Goal: Find specific page/section: Find specific page/section

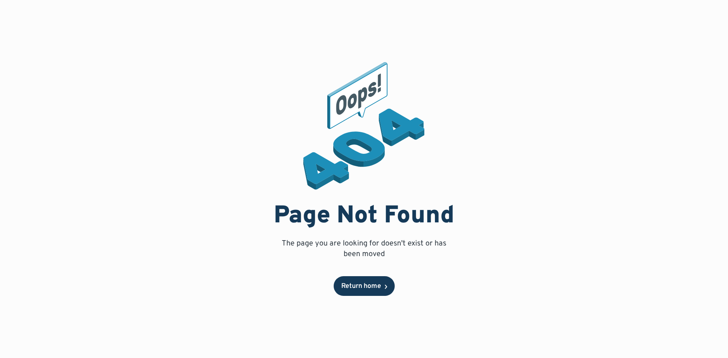
click at [365, 285] on div "Return home" at bounding box center [361, 286] width 40 height 7
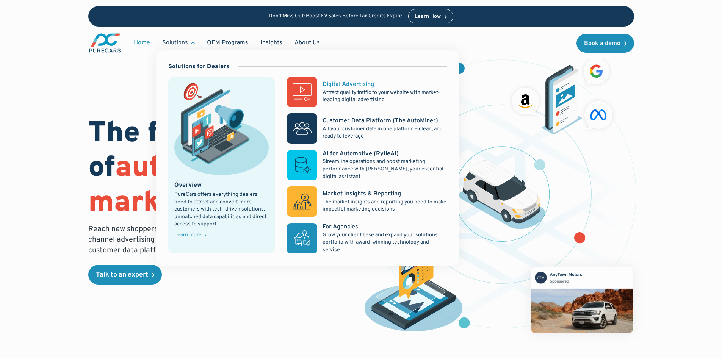
click at [349, 96] on p "Attract quality traffic to your website with market-leading digital advertising" at bounding box center [385, 96] width 124 height 15
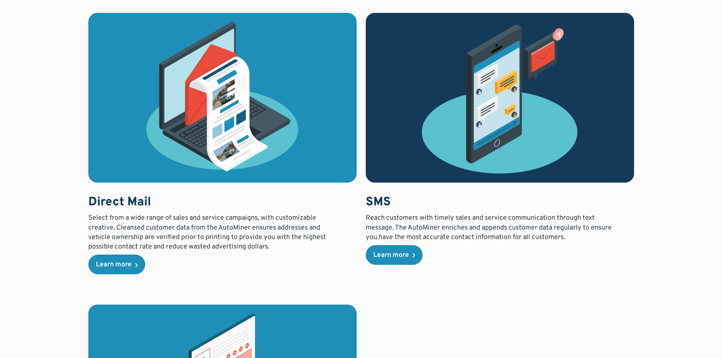
scroll to position [1972, 0]
